Goal: Task Accomplishment & Management: Use online tool/utility

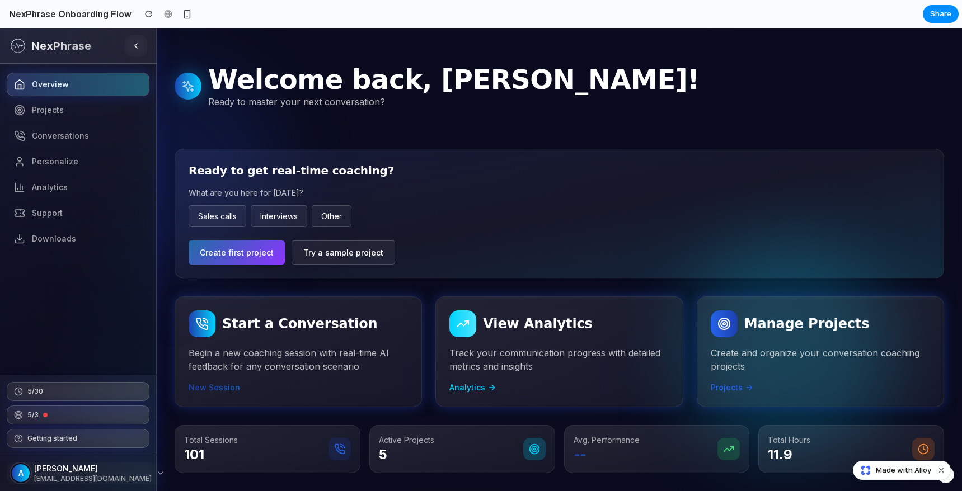
click at [768, 266] on div at bounding box center [559, 213] width 769 height 129
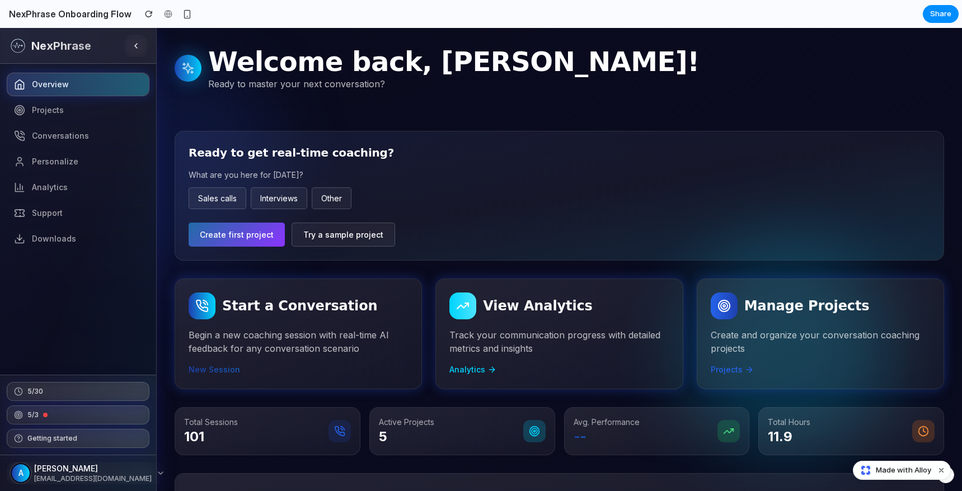
scroll to position [405, 0]
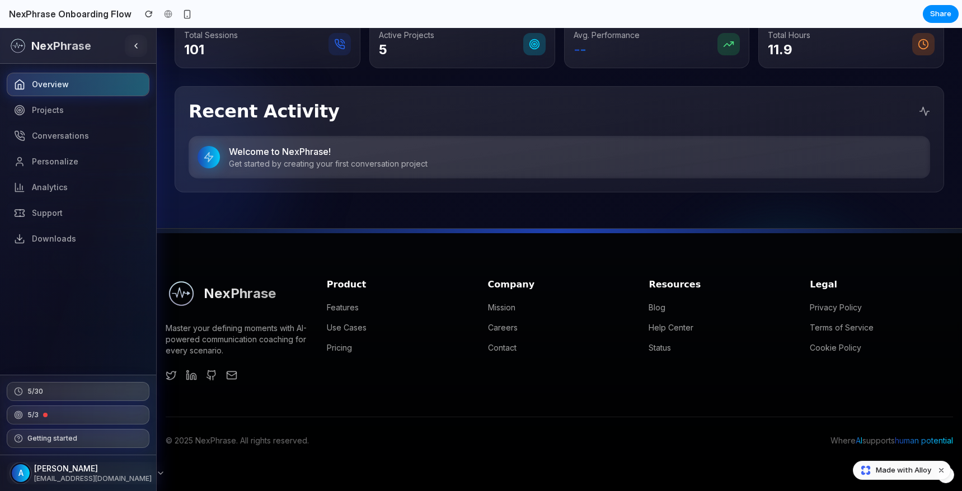
click at [894, 474] on span "Made with Alloy" at bounding box center [903, 470] width 55 height 11
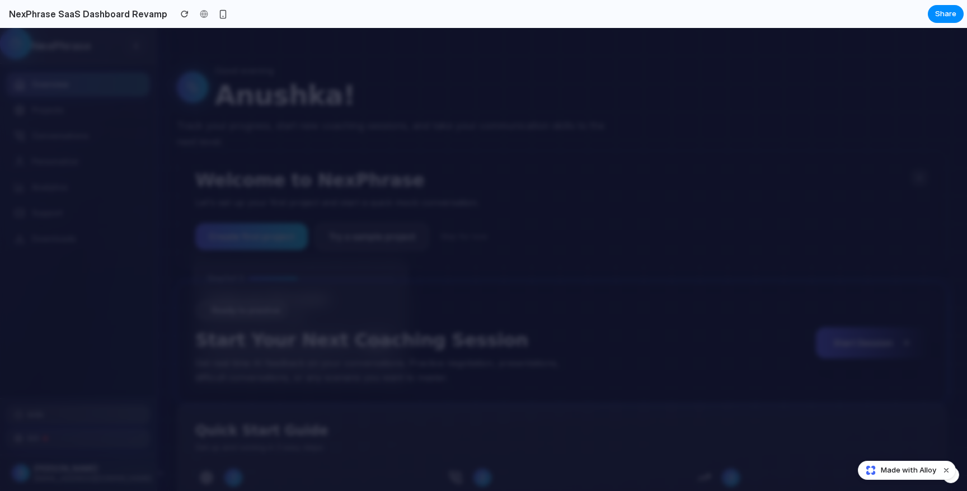
scroll to position [26, 0]
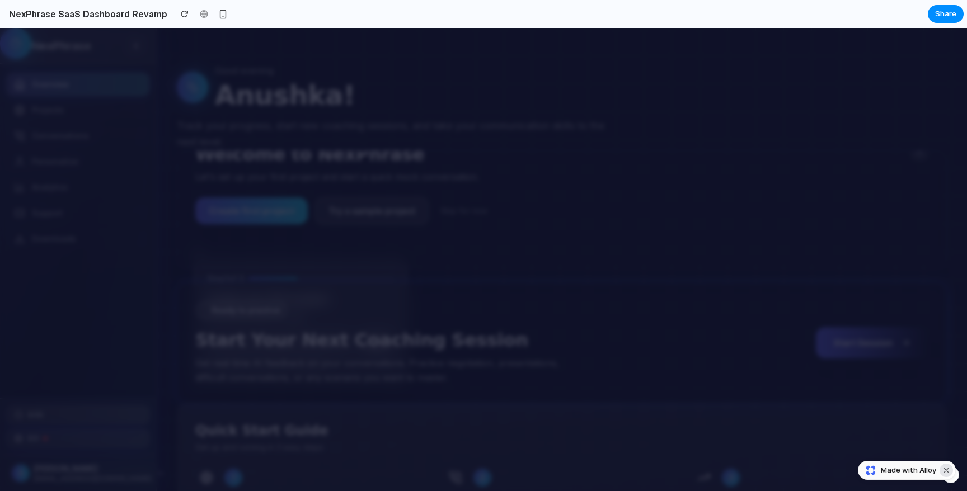
click at [948, 471] on button "Dismiss watermark" at bounding box center [946, 470] width 13 height 13
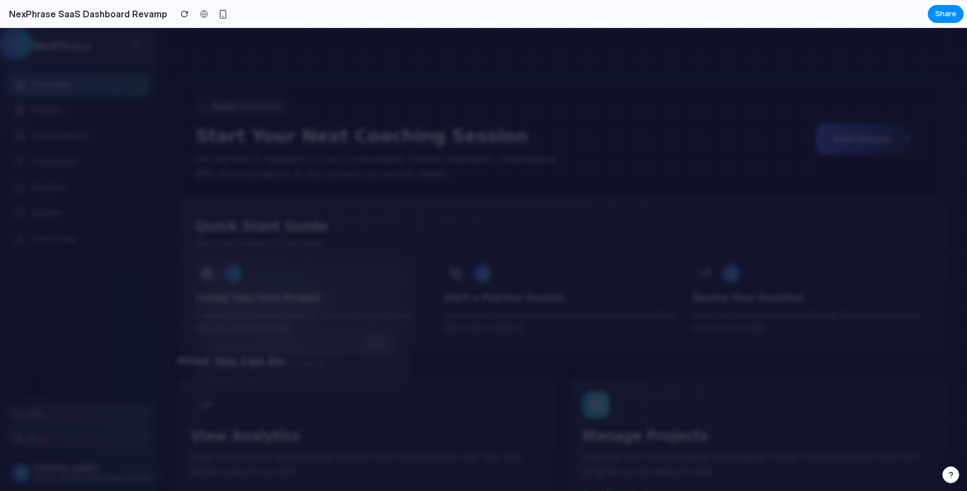
scroll to position [0, 0]
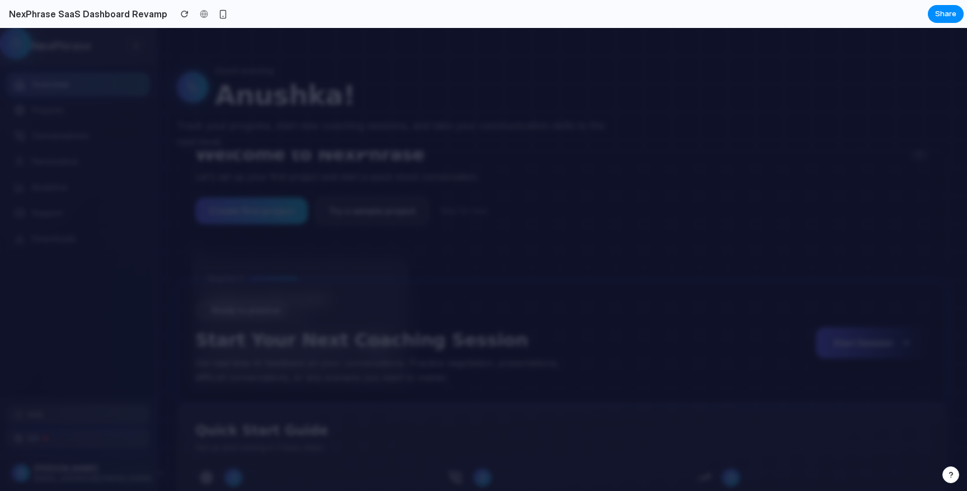
click at [551, 195] on div "Welcome to NexPhrase Let's set up your first project and start a quick mock con…" at bounding box center [410, 184] width 430 height 82
drag, startPoint x: 602, startPoint y: 182, endPoint x: 660, endPoint y: 240, distance: 81.5
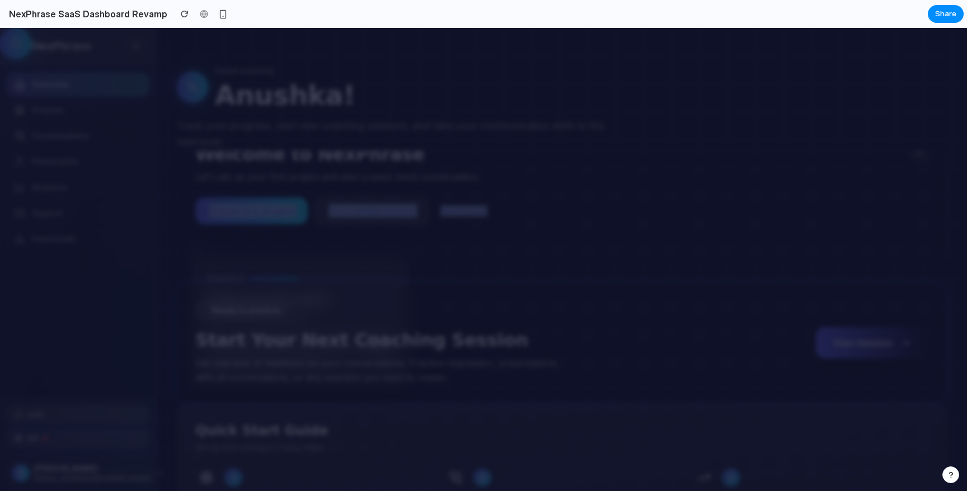
click at [659, 238] on div "Welcome to NexPhrase Let's set up your first project and start a quick mock con…" at bounding box center [562, 210] width 770 height 119
click at [144, 12] on h2 "NexPhrase SaaS Dashboard Revamp" at bounding box center [85, 13] width 163 height 13
click at [509, 177] on p "Let's set up your first project and start a quick mock conversation." at bounding box center [410, 176] width 430 height 13
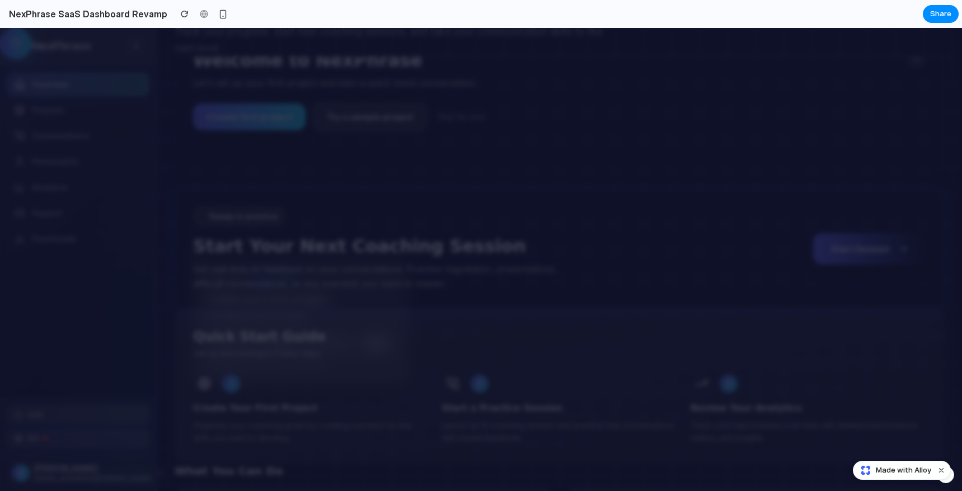
scroll to position [95, 0]
click at [943, 470] on button "Dismiss watermark" at bounding box center [941, 470] width 13 height 13
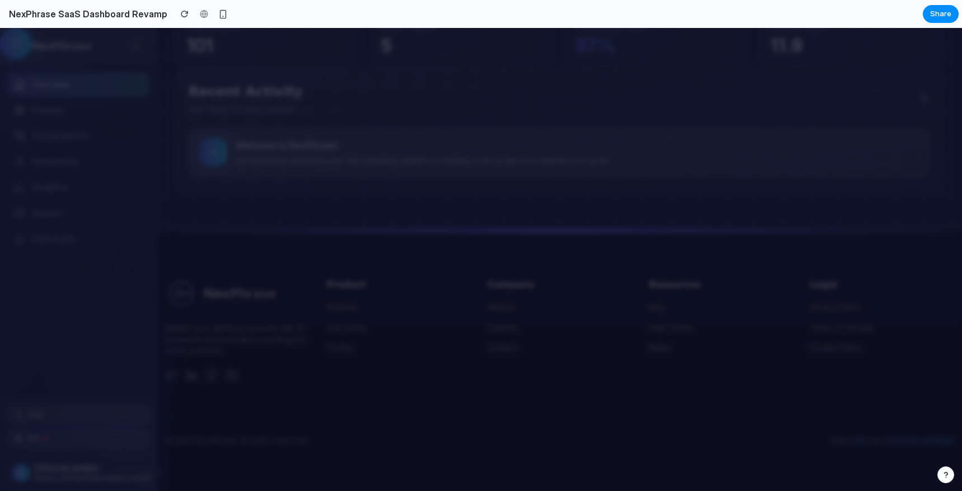
scroll to position [0, 0]
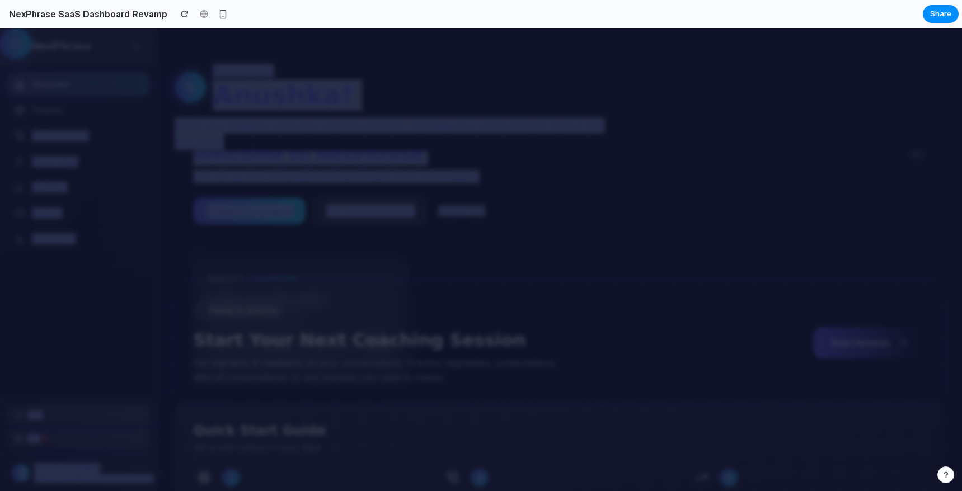
drag, startPoint x: 83, startPoint y: 128, endPoint x: 234, endPoint y: 283, distance: 216.1
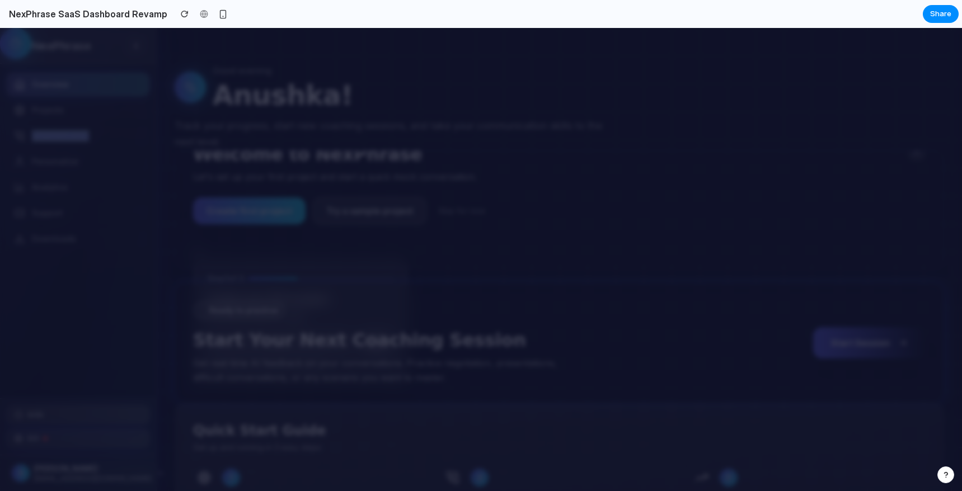
drag, startPoint x: 141, startPoint y: 119, endPoint x: 154, endPoint y: 135, distance: 21.0
click at [155, 139] on nav "Overview Projects Conversations Personalize Analytics Support Downloads" at bounding box center [78, 231] width 156 height 335
click at [154, 134] on nav "Overview Projects Conversations Personalize Analytics Support Downloads" at bounding box center [78, 231] width 156 height 335
click at [239, 213] on button "Create first project" at bounding box center [249, 211] width 113 height 27
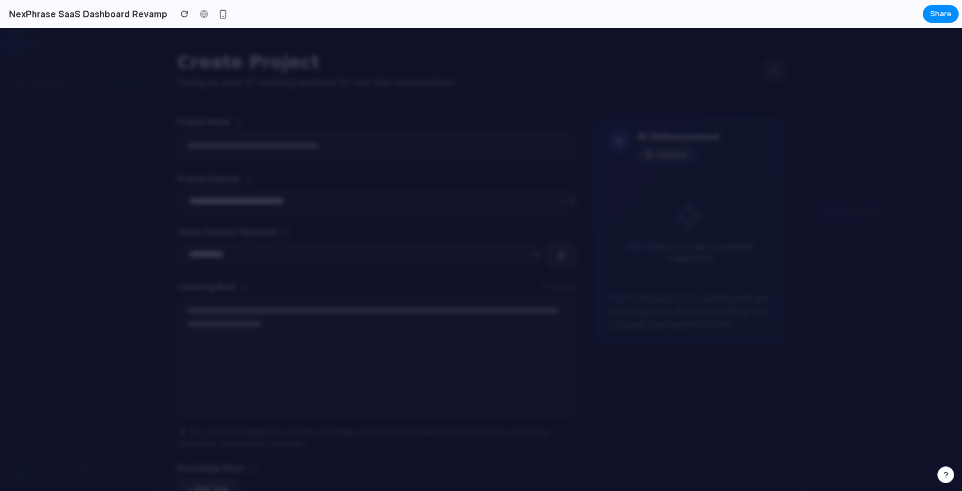
click at [177, 189] on select "**********" at bounding box center [376, 201] width 399 height 24
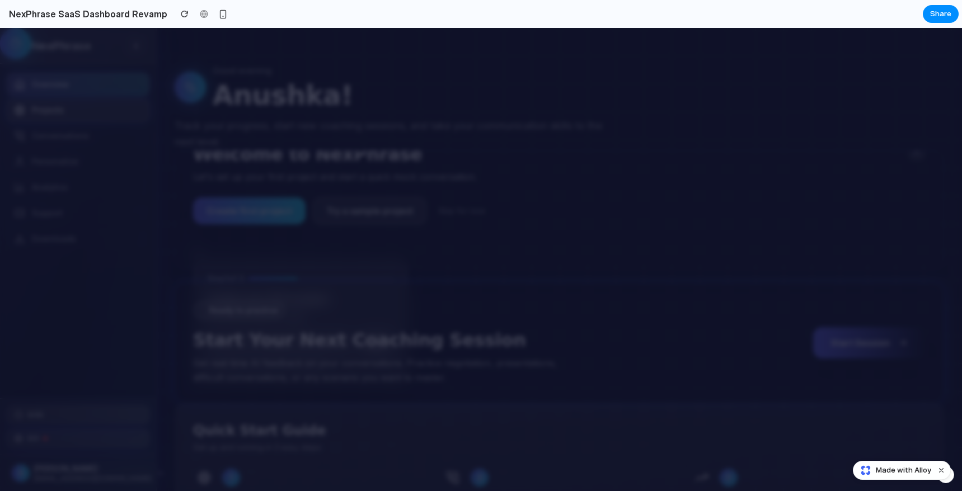
click at [68, 119] on link "Projects" at bounding box center [78, 111] width 143 height 24
click at [64, 146] on link "Conversations" at bounding box center [78, 136] width 143 height 24
click at [56, 169] on link "Personalize" at bounding box center [78, 162] width 143 height 24
click at [57, 190] on span "Analytics" at bounding box center [50, 187] width 36 height 11
click at [60, 217] on span "Support" at bounding box center [47, 213] width 31 height 11
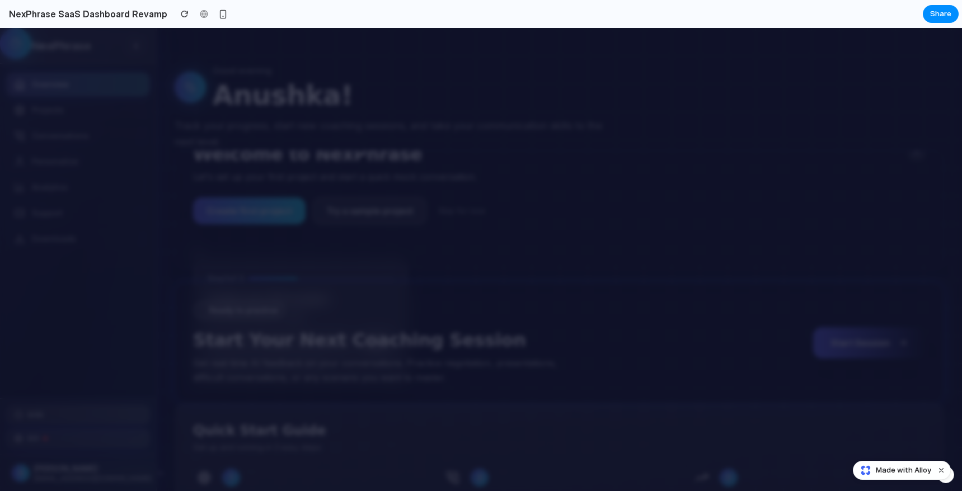
click at [67, 252] on nav "Overview Projects Conversations Personalize Analytics Support Downloads" at bounding box center [78, 231] width 156 height 335
click at [23, 415] on div "5/30" at bounding box center [78, 416] width 146 height 20
